Goal: Task Accomplishment & Management: Complete application form

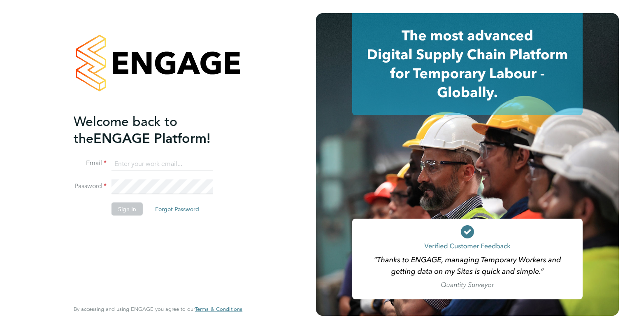
type input "jemma.thrower@brightonandhovealbion.com"
click at [128, 210] on button "Sign In" at bounding box center [127, 208] width 31 height 13
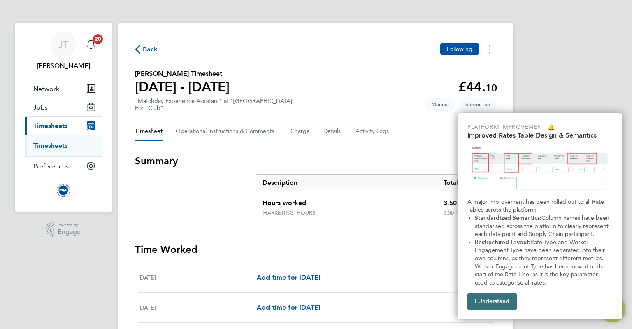
click at [500, 299] on button "I Understand" at bounding box center [491, 301] width 49 height 16
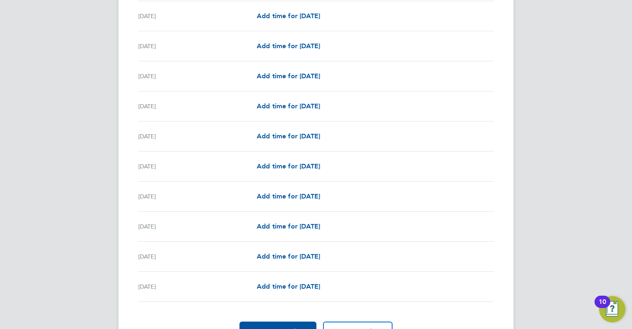
scroll to position [944, 0]
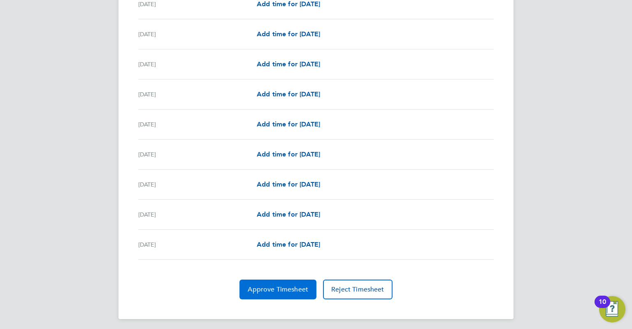
click at [263, 285] on span "Approve Timesheet" at bounding box center [278, 289] width 60 height 8
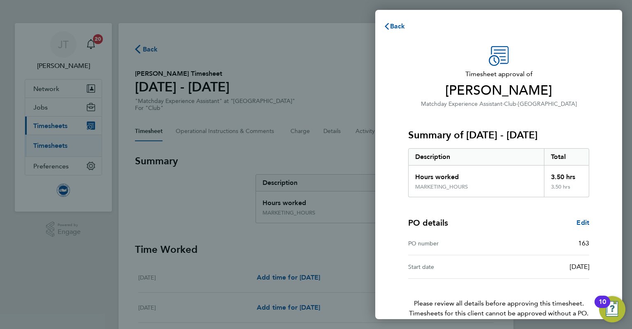
scroll to position [41, 0]
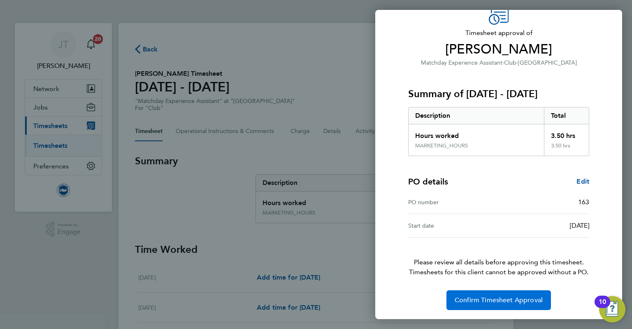
click at [481, 296] on span "Confirm Timesheet Approval" at bounding box center [499, 300] width 88 height 8
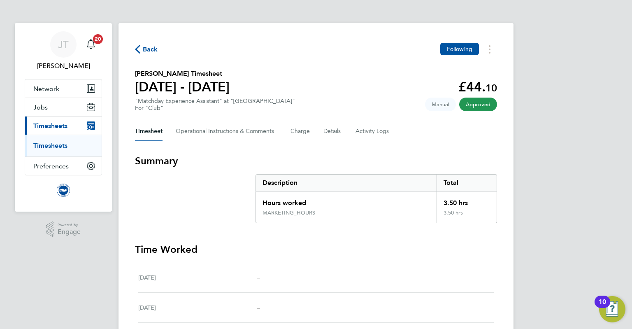
click at [56, 142] on link "Timesheets" at bounding box center [50, 146] width 34 height 8
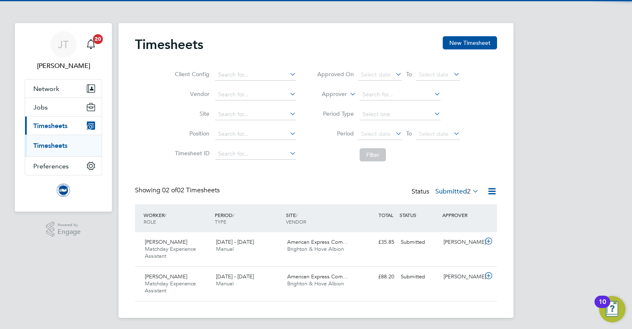
scroll to position [2, 0]
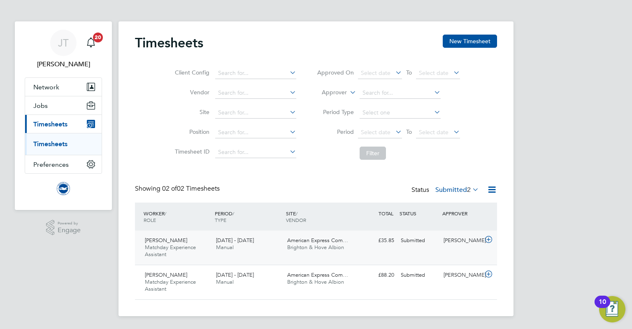
click at [488, 237] on icon at bounding box center [488, 239] width 10 height 7
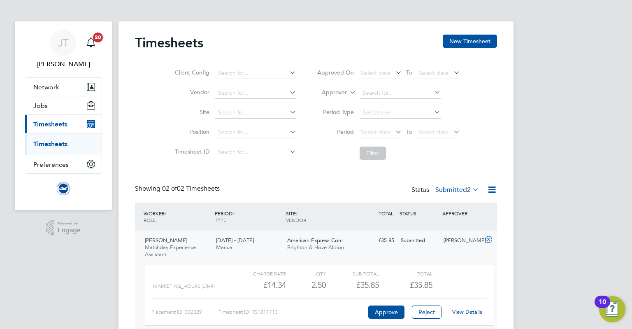
scroll to position [77, 0]
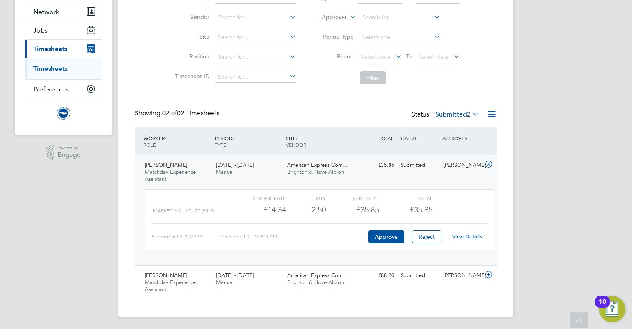
click at [467, 235] on link "View Details" at bounding box center [467, 236] width 30 height 7
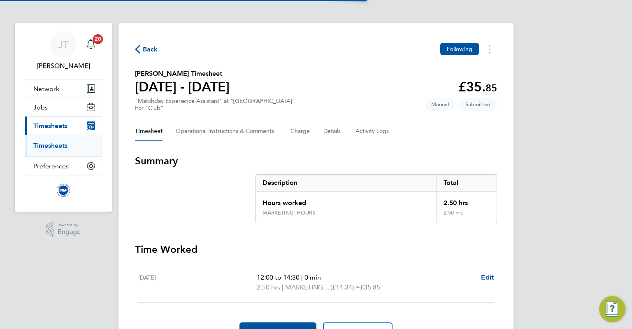
scroll to position [45, 0]
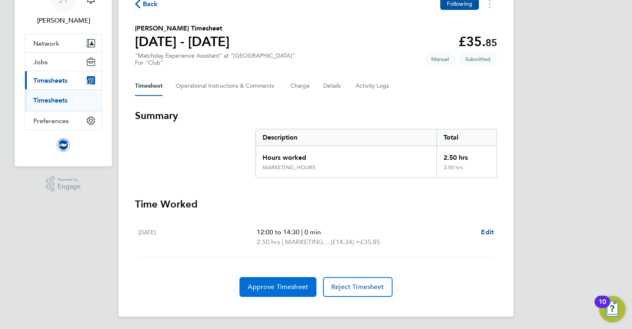
click at [296, 288] on span "Approve Timesheet" at bounding box center [278, 287] width 60 height 8
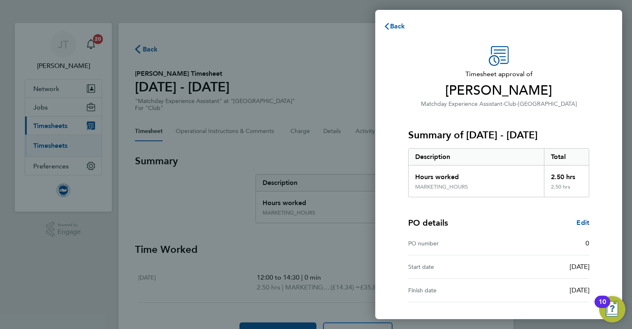
scroll to position [65, 0]
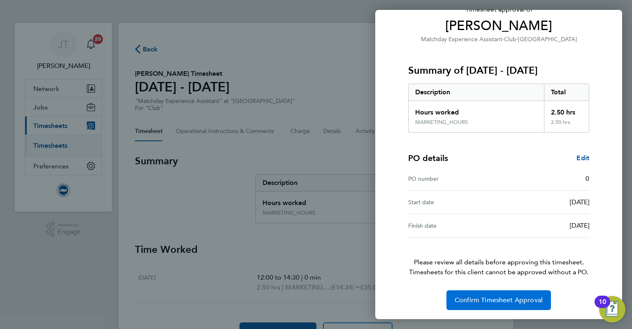
click at [490, 300] on span "Confirm Timesheet Approval" at bounding box center [499, 300] width 88 height 8
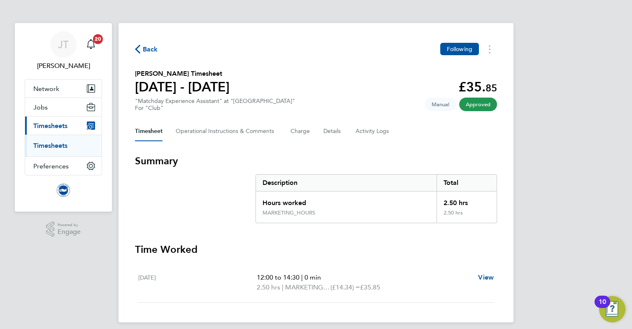
scroll to position [6, 0]
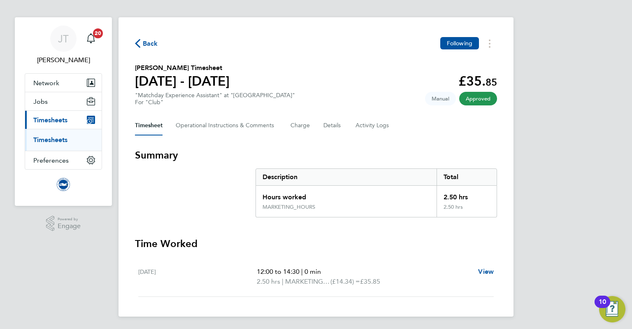
click at [58, 140] on link "Timesheets" at bounding box center [50, 140] width 34 height 8
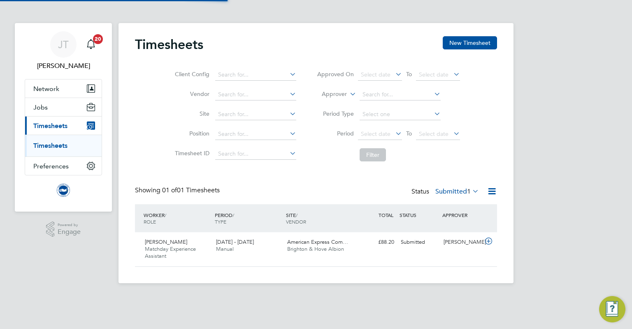
scroll to position [21, 72]
click at [487, 238] on icon at bounding box center [488, 241] width 10 height 7
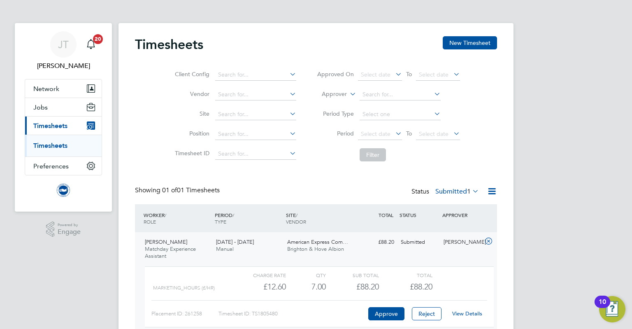
scroll to position [42, 0]
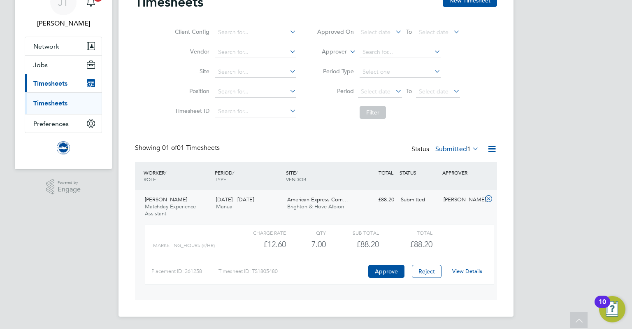
click at [466, 268] on link "View Details" at bounding box center [467, 270] width 30 height 7
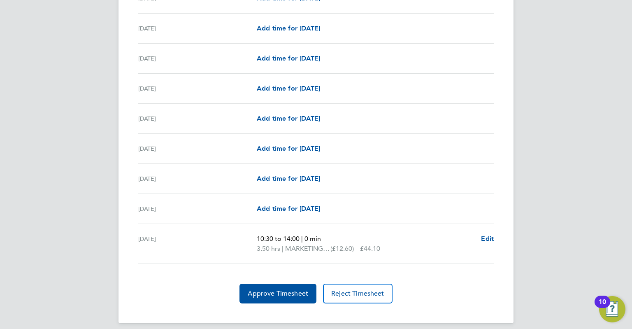
scroll to position [950, 0]
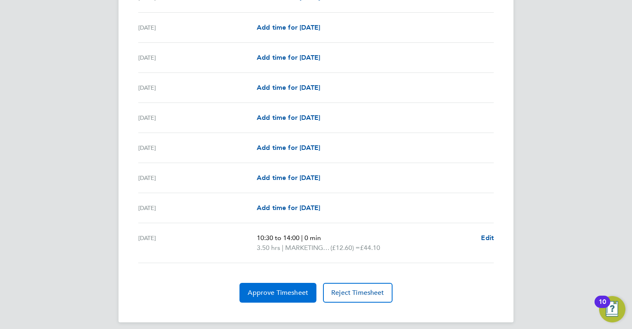
click at [281, 291] on span "Approve Timesheet" at bounding box center [278, 292] width 60 height 8
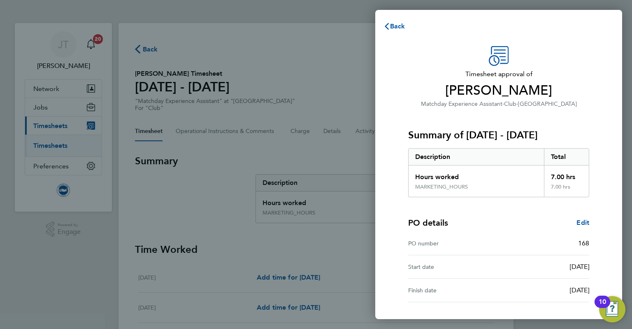
scroll to position [65, 0]
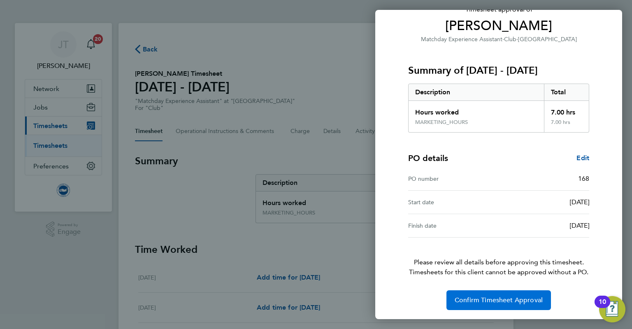
click at [476, 300] on span "Confirm Timesheet Approval" at bounding box center [499, 300] width 88 height 8
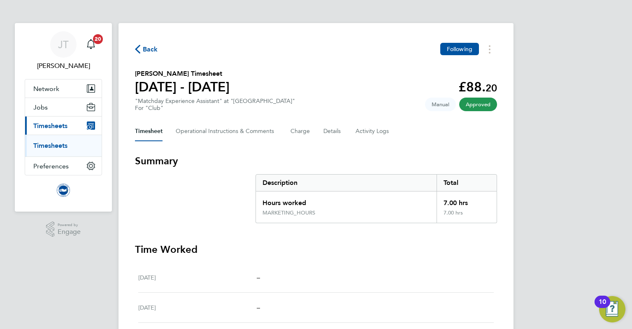
click at [46, 140] on ul "Timesheets" at bounding box center [63, 146] width 77 height 22
click at [48, 144] on link "Timesheets" at bounding box center [50, 146] width 34 height 8
